Goal: Information Seeking & Learning: Find specific page/section

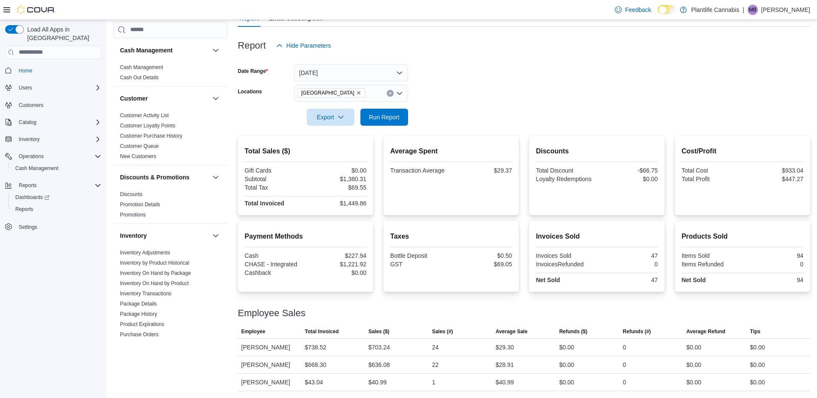
scroll to position [363, 0]
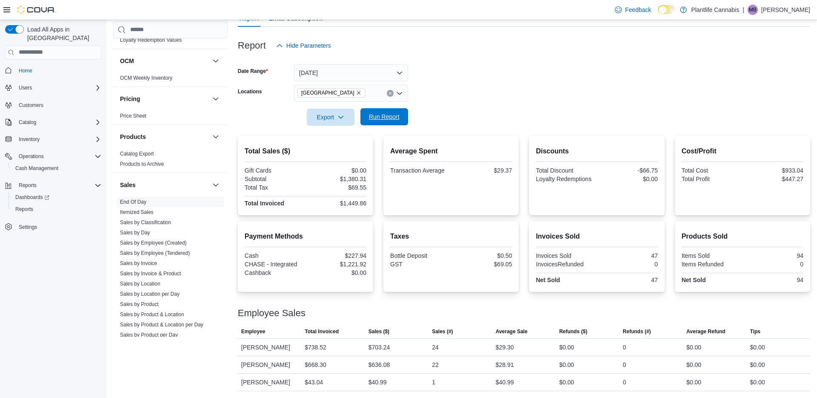
click at [389, 119] on span "Run Report" at bounding box center [384, 116] width 31 height 9
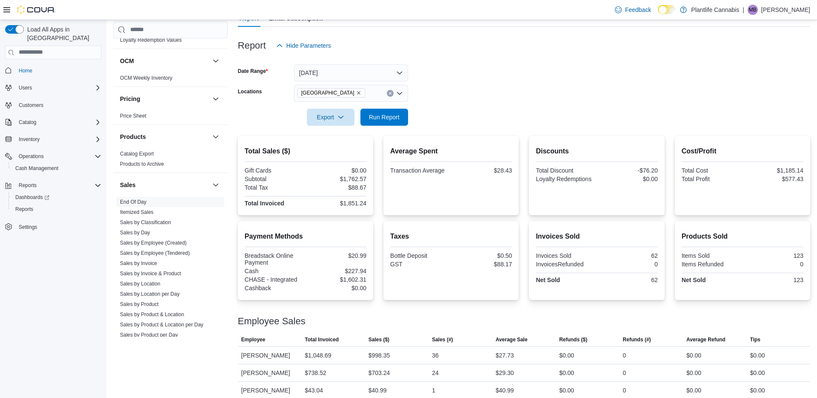
scroll to position [123, 0]
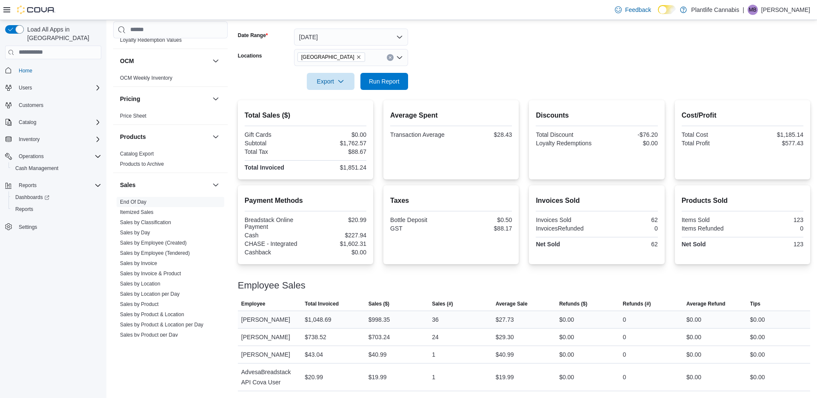
click at [389, 319] on div "$998.35" at bounding box center [380, 319] width 22 height 10
copy div "998.35"
click at [509, 317] on div "$27.73" at bounding box center [505, 319] width 18 height 10
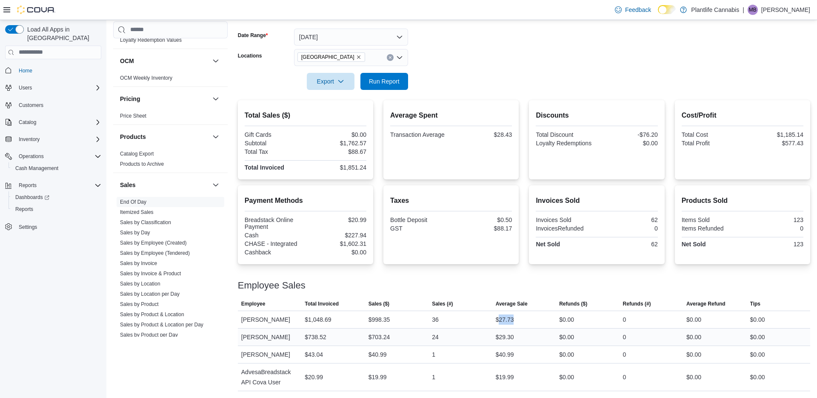
copy div "27.73"
click at [359, 143] on div "$1,762.57" at bounding box center [336, 143] width 59 height 7
copy div "1,762.57"
click at [510, 135] on div "$28.43" at bounding box center [482, 134] width 59 height 7
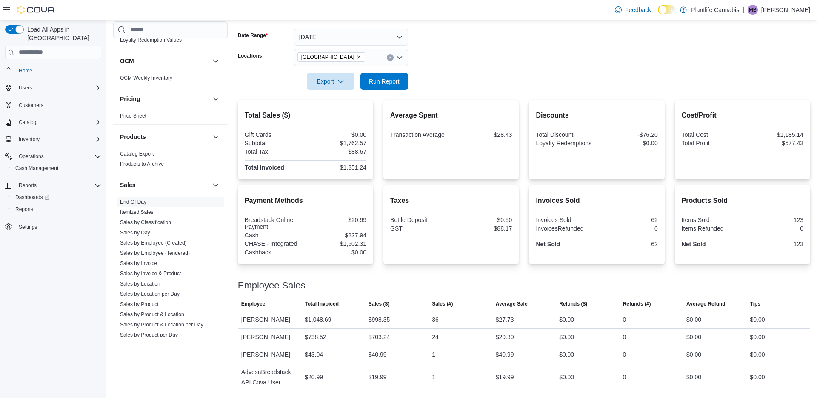
click at [510, 135] on div "$28.43" at bounding box center [482, 134] width 59 height 7
click at [506, 133] on div "$28.43" at bounding box center [482, 134] width 59 height 7
copy div "28.43"
click at [358, 144] on div "$1,762.57" at bounding box center [336, 143] width 59 height 7
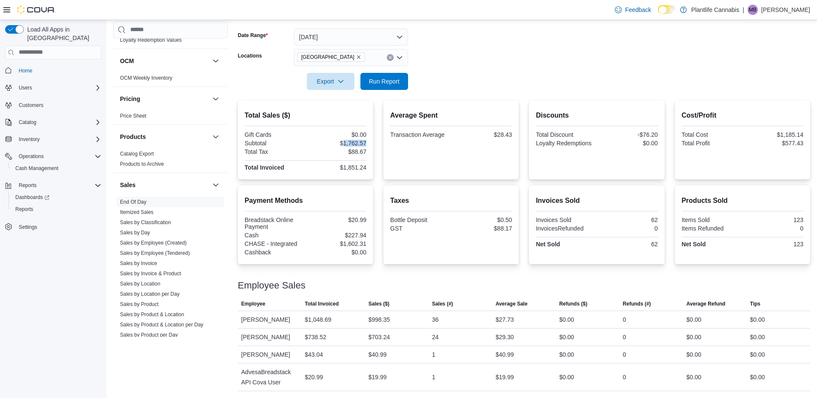
click at [358, 144] on div "$1,762.57" at bounding box center [336, 143] width 59 height 7
copy div "1,762.57"
click at [502, 133] on div "$28.43" at bounding box center [482, 134] width 59 height 7
copy div "28.43"
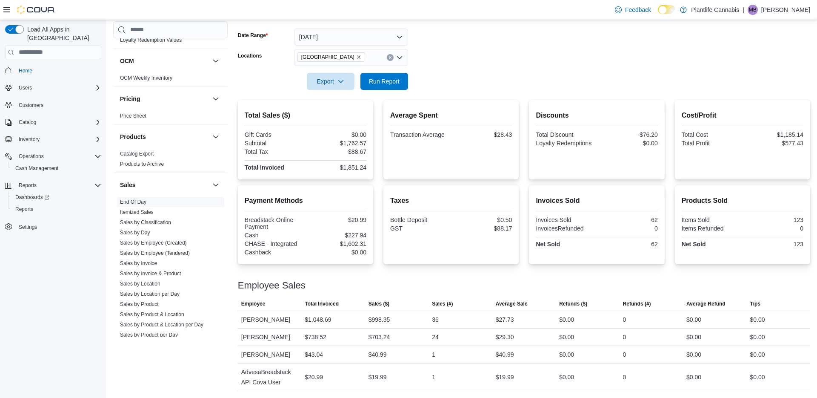
click at [359, 169] on div "$1,851.24" at bounding box center [336, 167] width 59 height 7
copy div "1,851.24"
click at [359, 241] on div "$1,602.31" at bounding box center [336, 243] width 59 height 7
drag, startPoint x: 359, startPoint y: 241, endPoint x: 364, endPoint y: 244, distance: 5.9
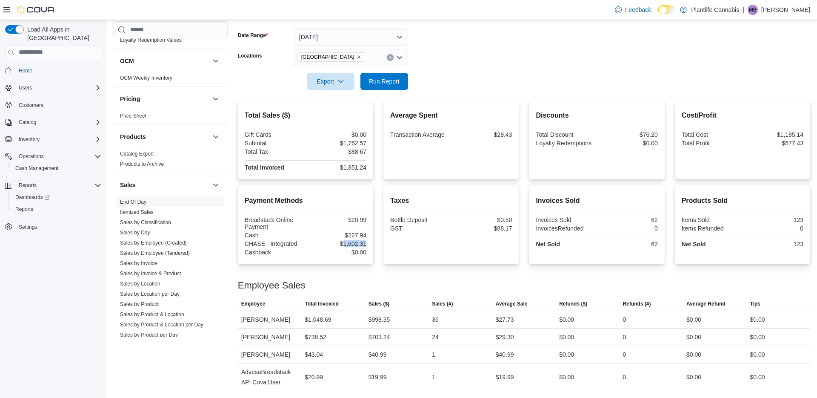
click at [360, 241] on div "$1,602.31" at bounding box center [336, 243] width 59 height 7
copy div "1,602.31"
click at [357, 218] on div "$20.99" at bounding box center [336, 219] width 59 height 7
copy div "20.99"
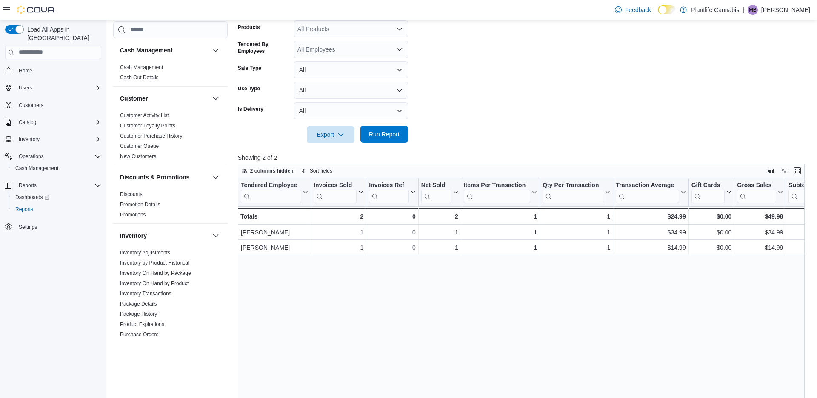
scroll to position [426, 0]
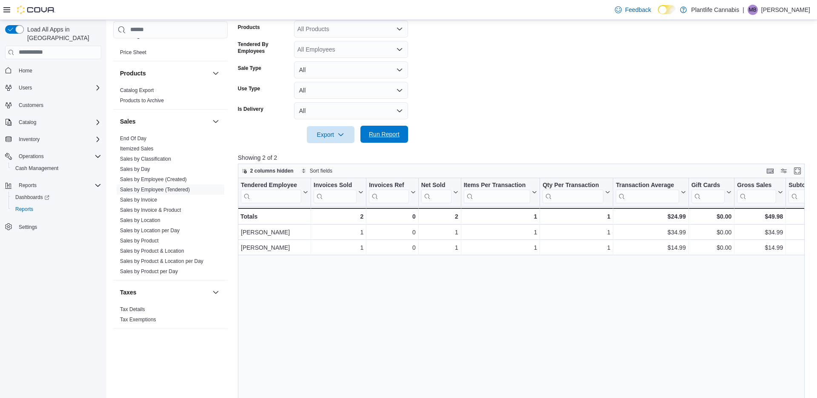
click at [394, 137] on span "Run Report" at bounding box center [384, 134] width 31 height 9
click at [383, 132] on span "Run Report" at bounding box center [384, 134] width 31 height 9
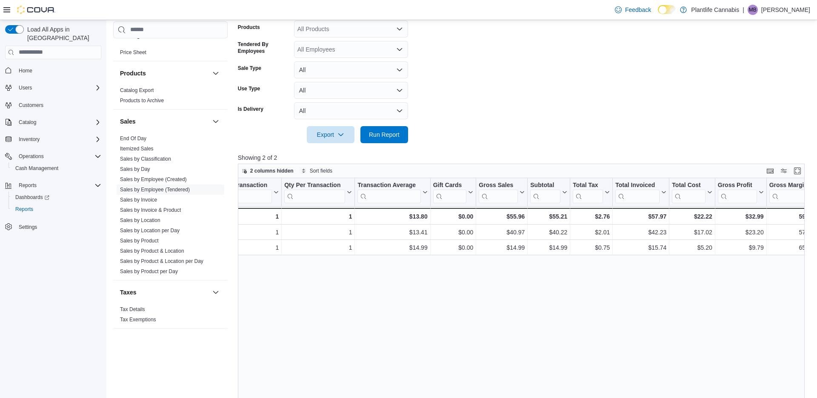
scroll to position [0, 264]
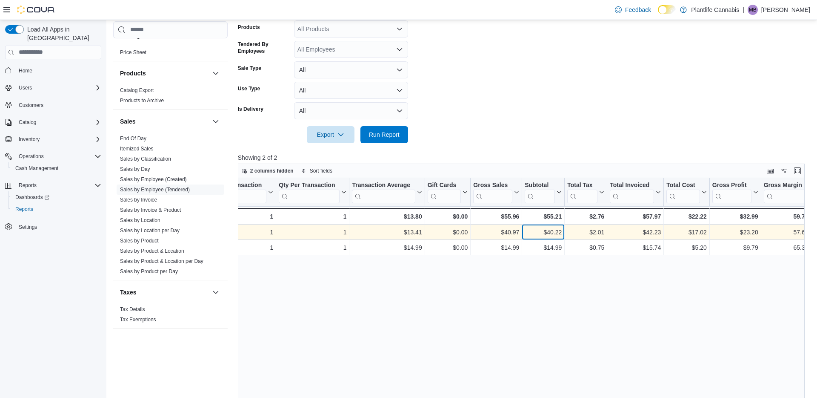
click at [555, 231] on div "$40.22" at bounding box center [543, 232] width 37 height 10
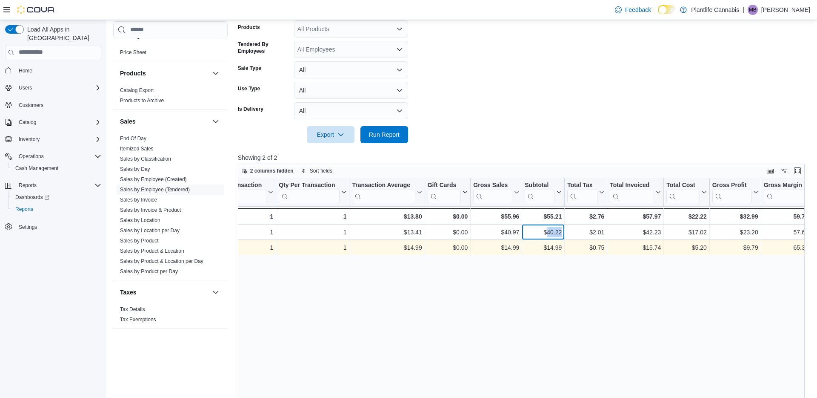
copy div "40.22"
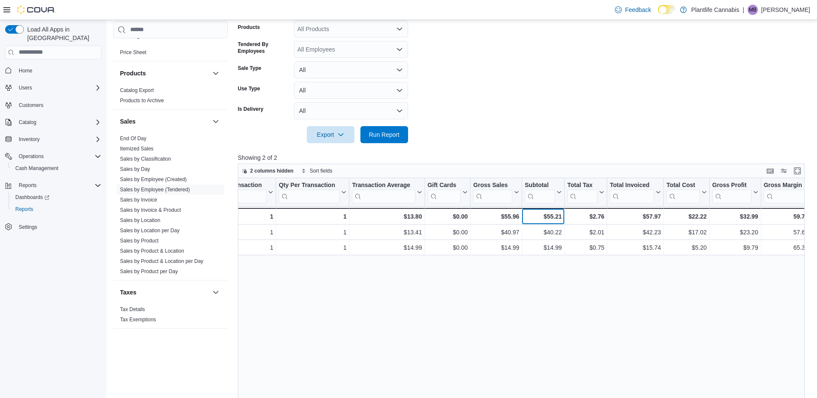
click at [554, 217] on div "$55.21" at bounding box center [543, 216] width 37 height 10
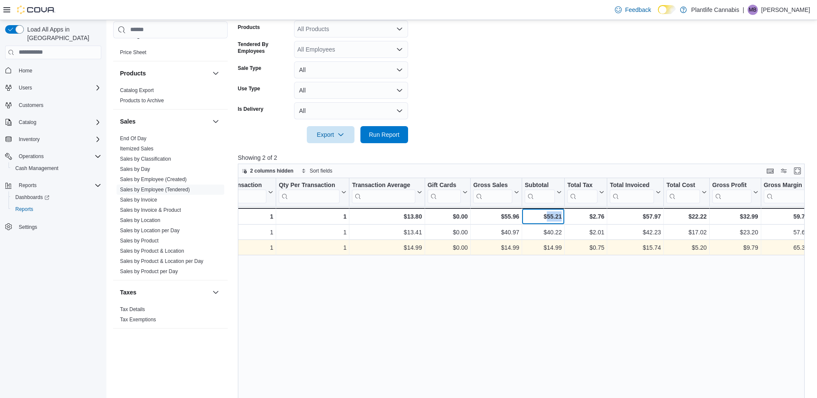
copy div "55.21"
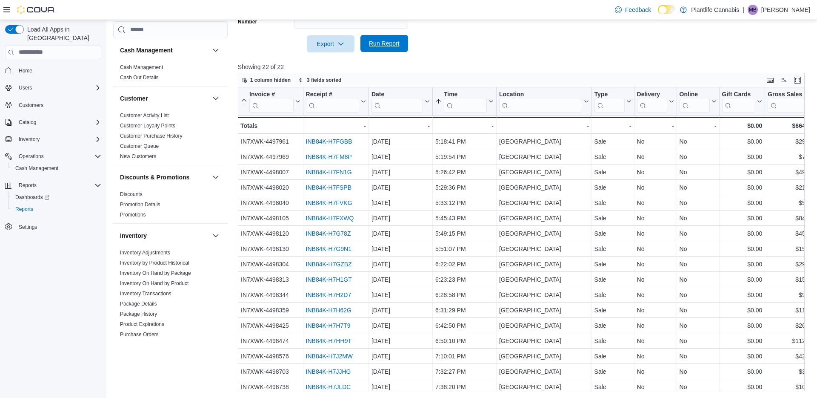
scroll to position [426, 0]
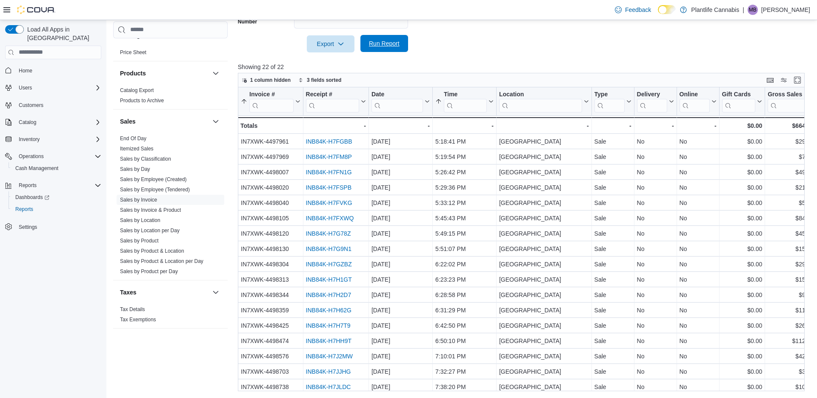
click at [387, 43] on span "Run Report" at bounding box center [384, 43] width 31 height 9
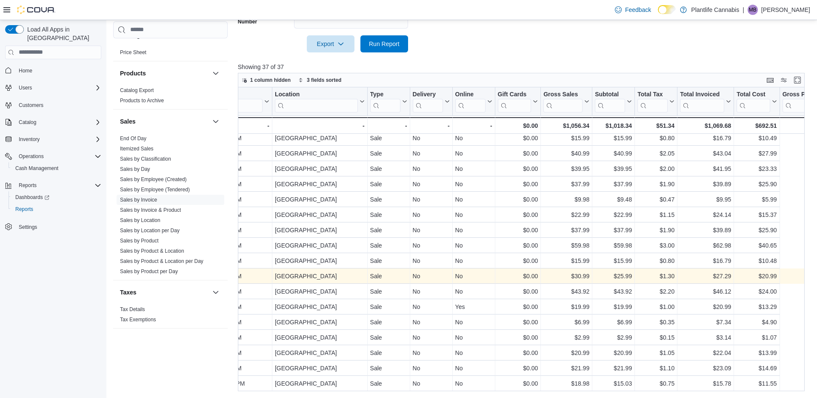
scroll to position [310, 0]
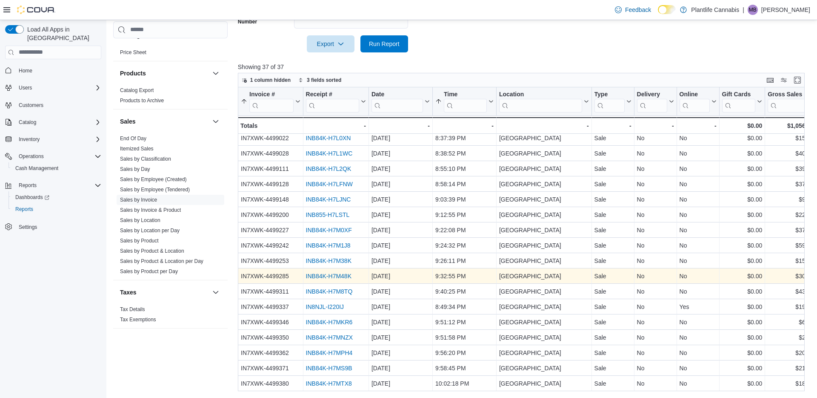
click at [340, 276] on link "INB84K-H7M48K" at bounding box center [329, 275] width 46 height 7
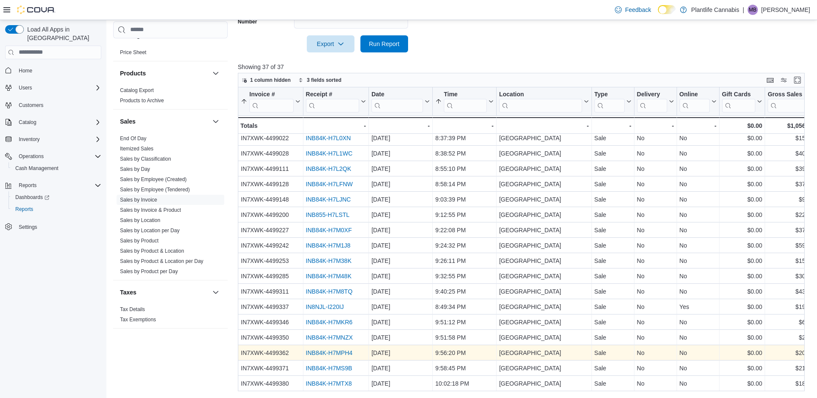
click at [324, 352] on link "INB84K-H7MPH4" at bounding box center [329, 352] width 47 height 7
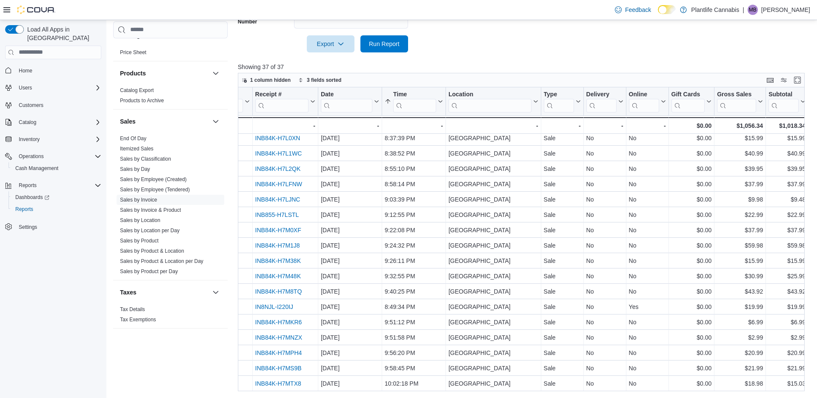
scroll to position [310, 58]
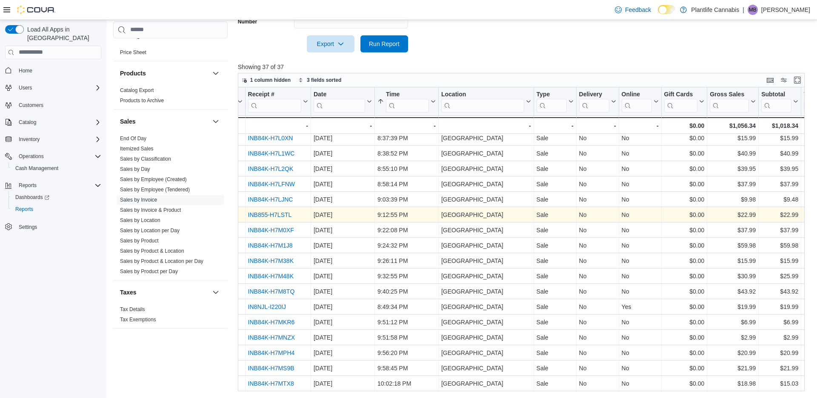
click at [282, 215] on link "INB855-H7LSTL" at bounding box center [270, 214] width 44 height 7
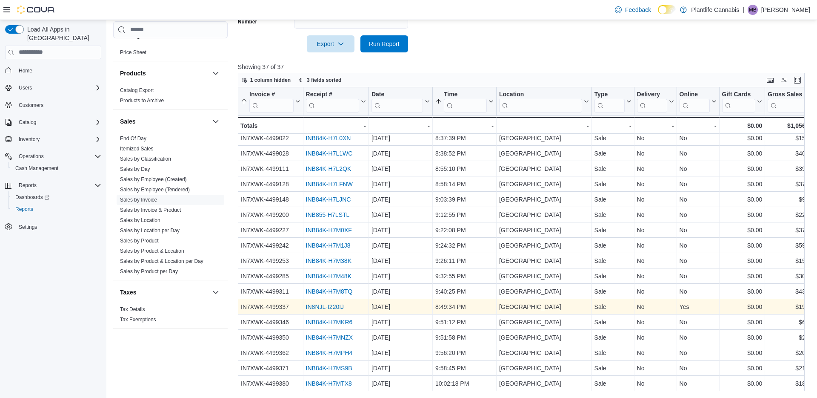
scroll to position [310, 2]
click at [335, 307] on link "IN8NJL-I220IJ" at bounding box center [322, 306] width 38 height 7
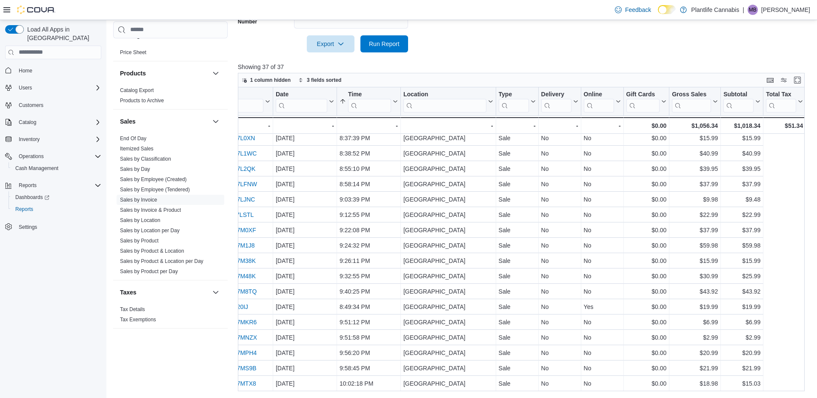
scroll to position [310, 0]
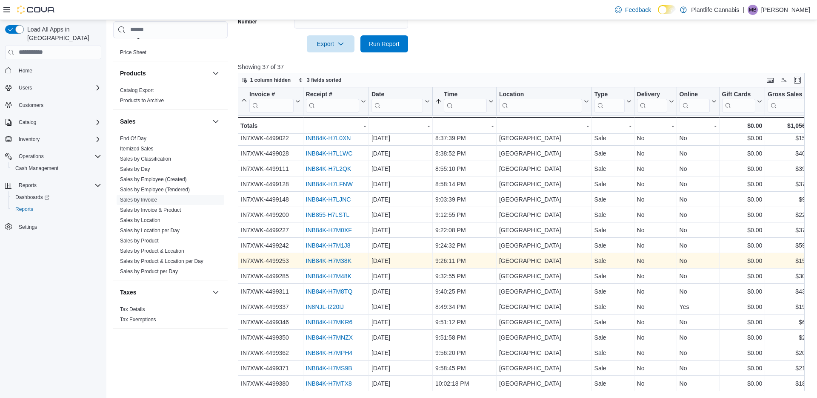
click at [339, 260] on link "INB84K-H7M38K" at bounding box center [329, 260] width 46 height 7
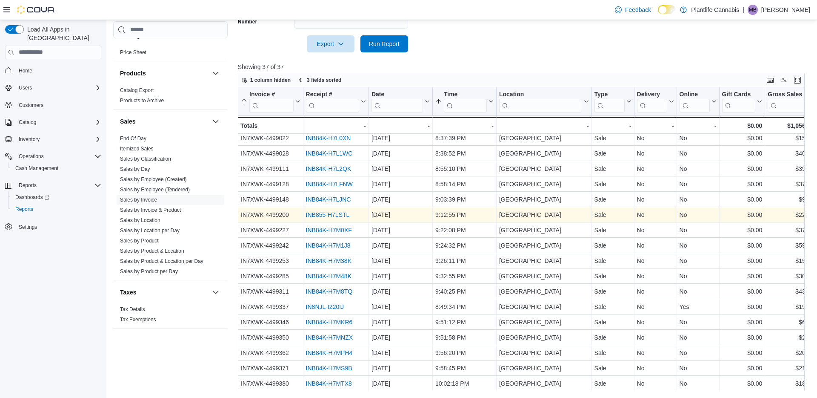
click at [330, 215] on link "INB855-H7LSTL" at bounding box center [328, 214] width 44 height 7
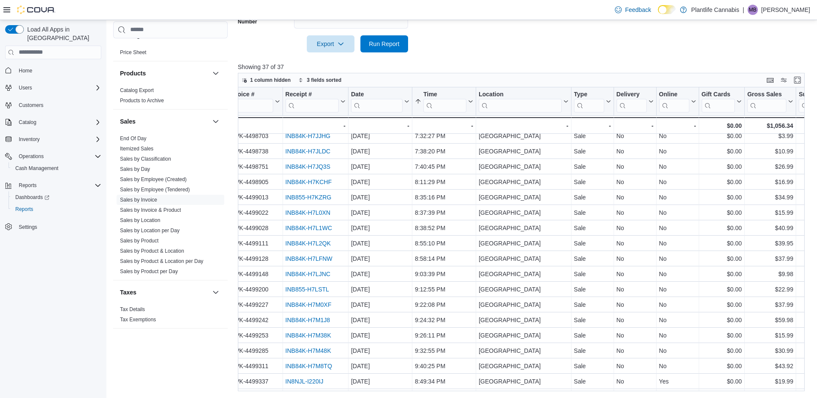
scroll to position [235, 0]
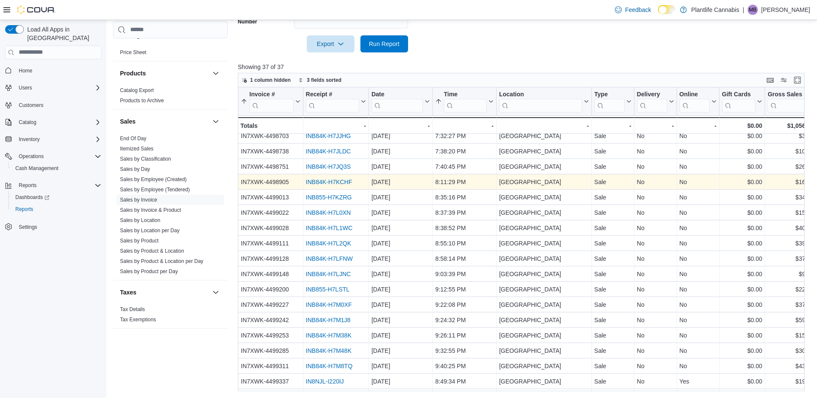
click at [329, 182] on link "INB84K-H7KCHF" at bounding box center [329, 181] width 46 height 7
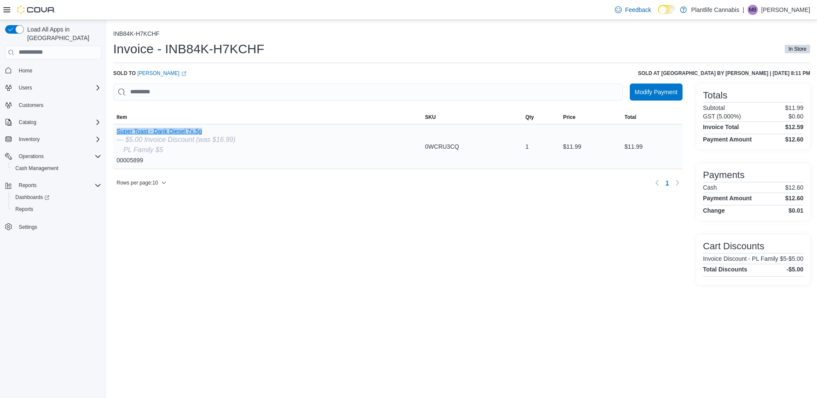
drag, startPoint x: 114, startPoint y: 131, endPoint x: 207, endPoint y: 133, distance: 92.4
click at [207, 133] on div "Super Toast - Dank Diesel 7x.5g — $5.00 Invoice Discount (was $16.99) PL Family…" at bounding box center [267, 146] width 309 height 44
copy button "Super Toast - Dank Diesel 7x.5g"
click at [185, 131] on button "Super Toast - Dank Diesel 7x.5g" at bounding box center [176, 131] width 119 height 7
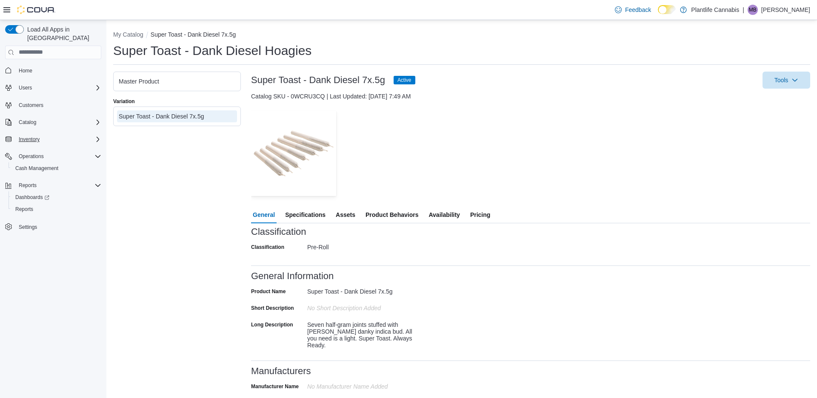
click at [72, 134] on div "Inventory" at bounding box center [58, 139] width 86 height 10
click at [97, 136] on icon "Complex example" at bounding box center [97, 139] width 7 height 7
click at [28, 136] on span "Inventory" at bounding box center [29, 139] width 21 height 7
